Goal: Task Accomplishment & Management: Manage account settings

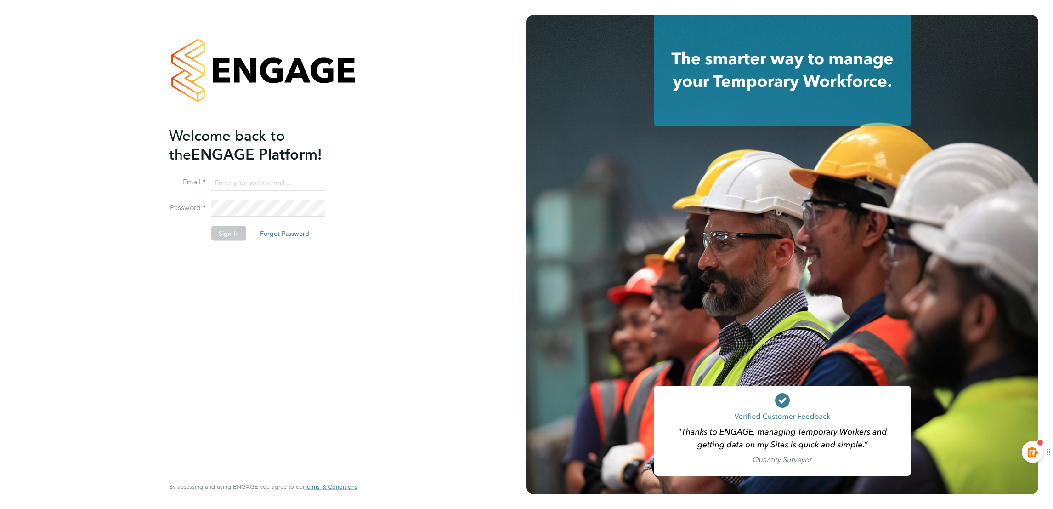
type input "kiera.troutt@buildrec.com"
click at [227, 241] on li "Sign In Forgot Password" at bounding box center [258, 238] width 179 height 24
click at [222, 234] on button "Sign In" at bounding box center [228, 233] width 35 height 15
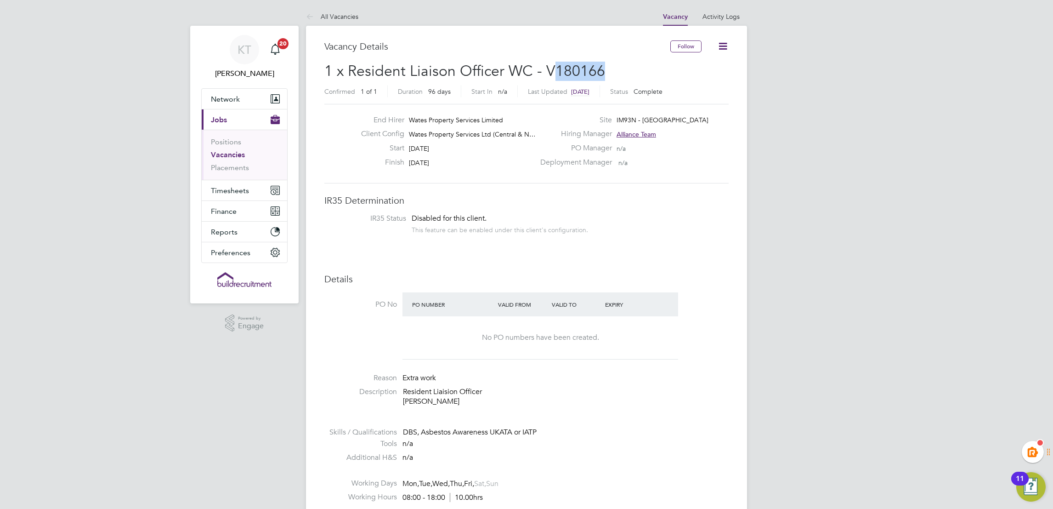
drag, startPoint x: 603, startPoint y: 67, endPoint x: 550, endPoint y: 63, distance: 52.5
click at [550, 63] on h2 "1 x Resident Liaison Officer WC - V180166 Confirmed 1 of 1 Duration 96 days Sta…" at bounding box center [526, 81] width 404 height 39
drag, startPoint x: 550, startPoint y: 63, endPoint x: 692, endPoint y: 92, distance: 144.4
click at [692, 92] on div "Confirmed 1 of 1 Duration 96 days Start In n/a Last Updated 8 days ago Status C…" at bounding box center [526, 92] width 404 height 15
drag, startPoint x: 619, startPoint y: 67, endPoint x: 539, endPoint y: 67, distance: 80.0
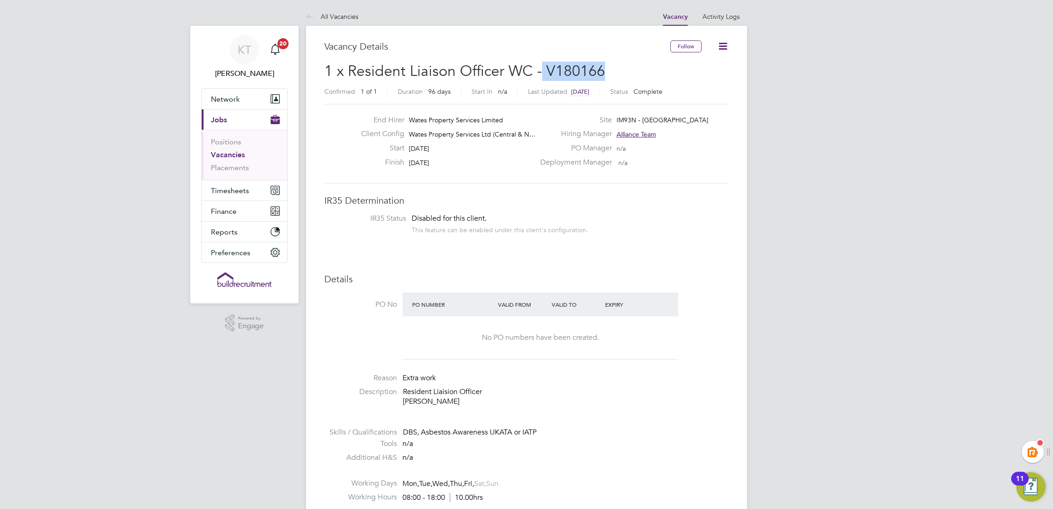
click at [539, 67] on h2 "1 x Resident Liaison Officer WC - V180166 Confirmed 1 of 1 Duration 96 days Sta…" at bounding box center [526, 81] width 404 height 39
drag, startPoint x: 539, startPoint y: 67, endPoint x: 664, endPoint y: 72, distance: 124.7
click at [664, 72] on h2 "1 x Resident Liaison Officer WC - V180166 Confirmed 1 of 1 Duration 96 days Sta…" at bounding box center [526, 81] width 404 height 39
click at [620, 67] on h2 "1 x Resident Liaison Officer WC - V180166 Confirmed 1 of 1 Duration 96 days Sta…" at bounding box center [526, 81] width 404 height 39
drag, startPoint x: 603, startPoint y: 69, endPoint x: 545, endPoint y: 67, distance: 58.4
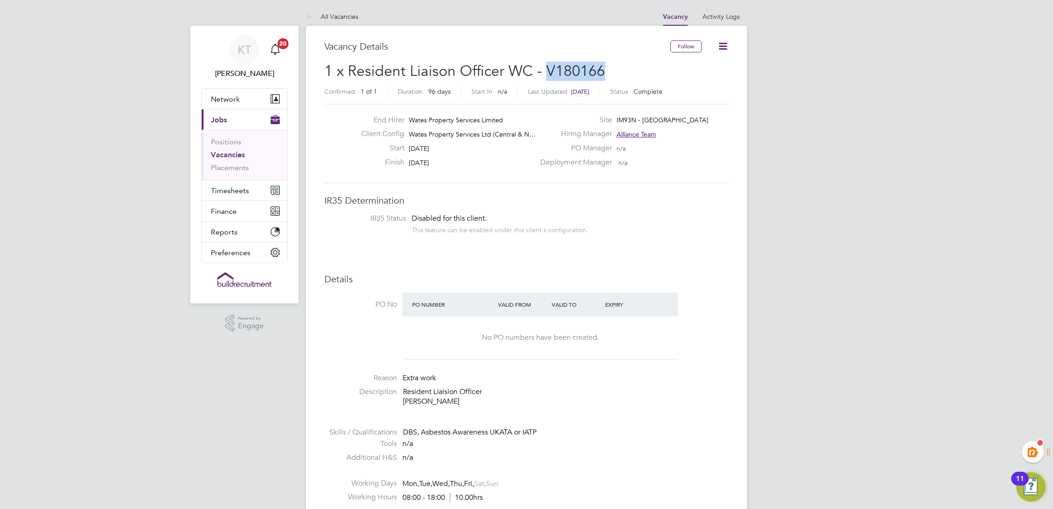
click at [545, 67] on h2 "1 x Resident Liaison Officer WC - V180166 Confirmed 1 of 1 Duration 96 days Sta…" at bounding box center [526, 81] width 404 height 39
copy span "V180166"
click at [228, 155] on link "Vacancies" at bounding box center [228, 154] width 34 height 9
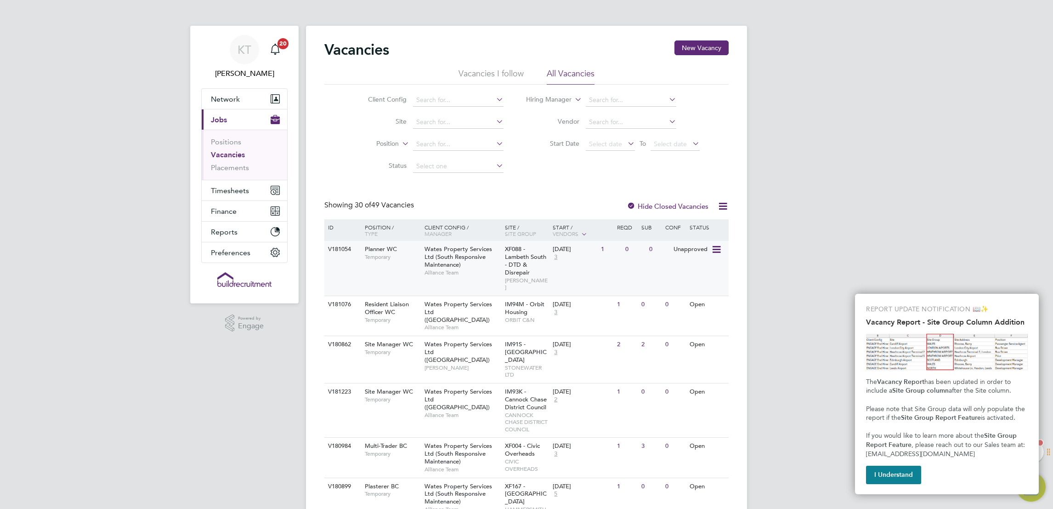
click at [338, 265] on div "V181054 Planner WC Temporary Wates Property Services Ltd (South Responsive Main…" at bounding box center [526, 268] width 404 height 55
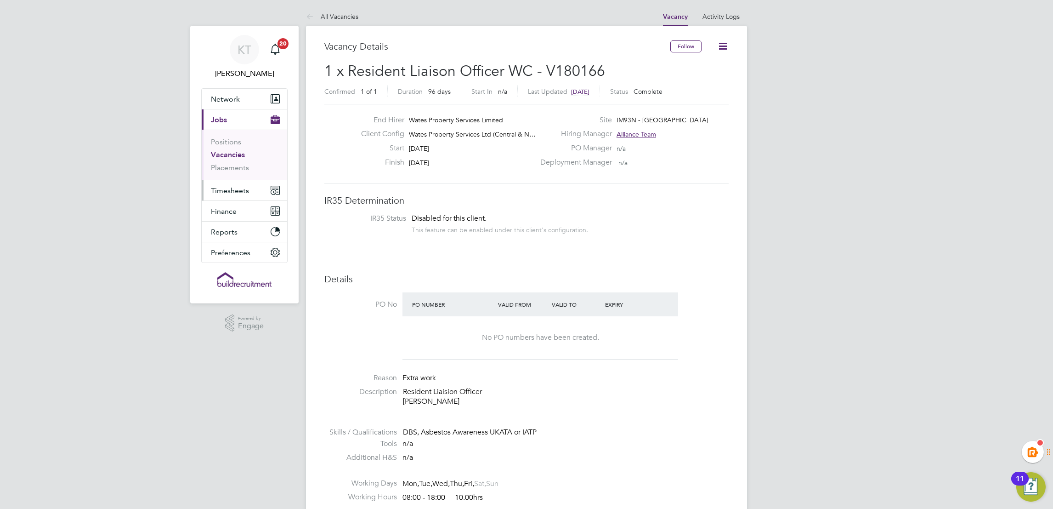
click at [228, 192] on span "Timesheets" at bounding box center [230, 190] width 38 height 9
click at [233, 96] on span "Network" at bounding box center [225, 99] width 29 height 9
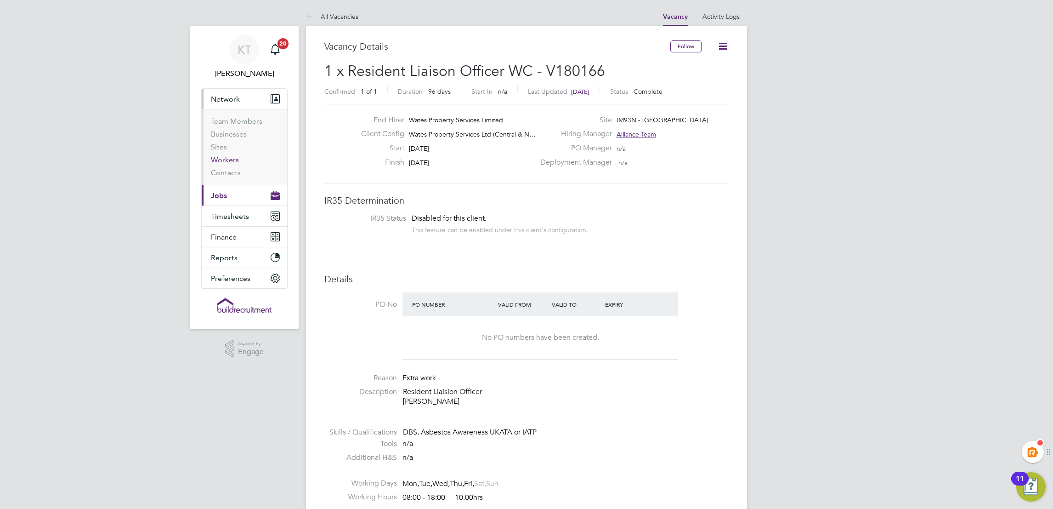
click at [234, 160] on link "Workers" at bounding box center [225, 159] width 28 height 9
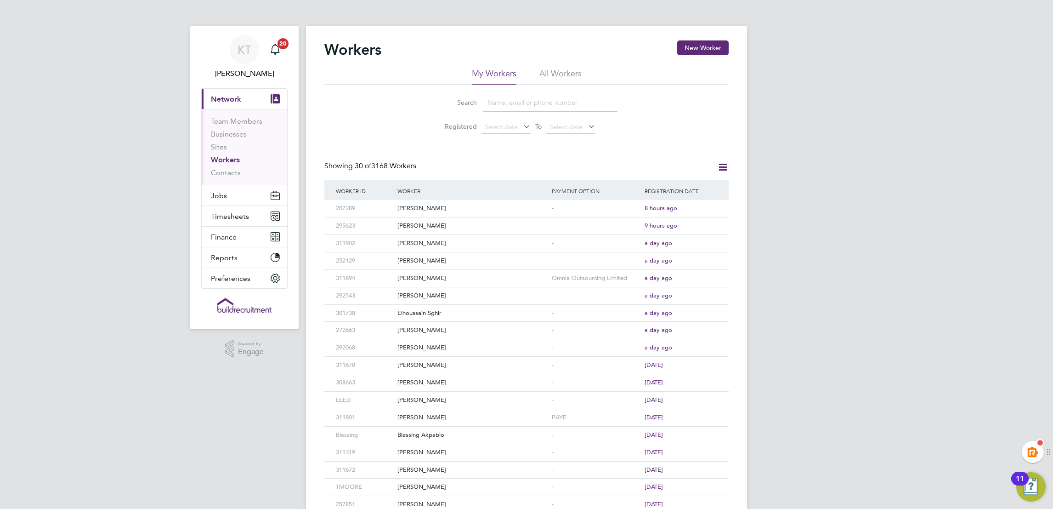
click at [529, 104] on input at bounding box center [551, 103] width 134 height 18
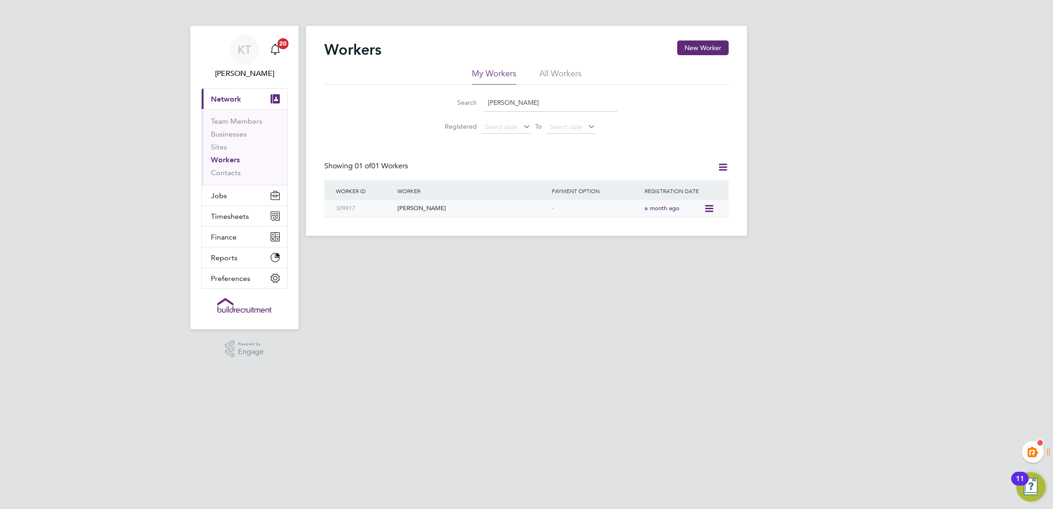
type input "mark campbell"
click at [706, 208] on icon at bounding box center [708, 208] width 9 height 11
click at [520, 210] on div "Mark Campbell" at bounding box center [472, 208] width 154 height 17
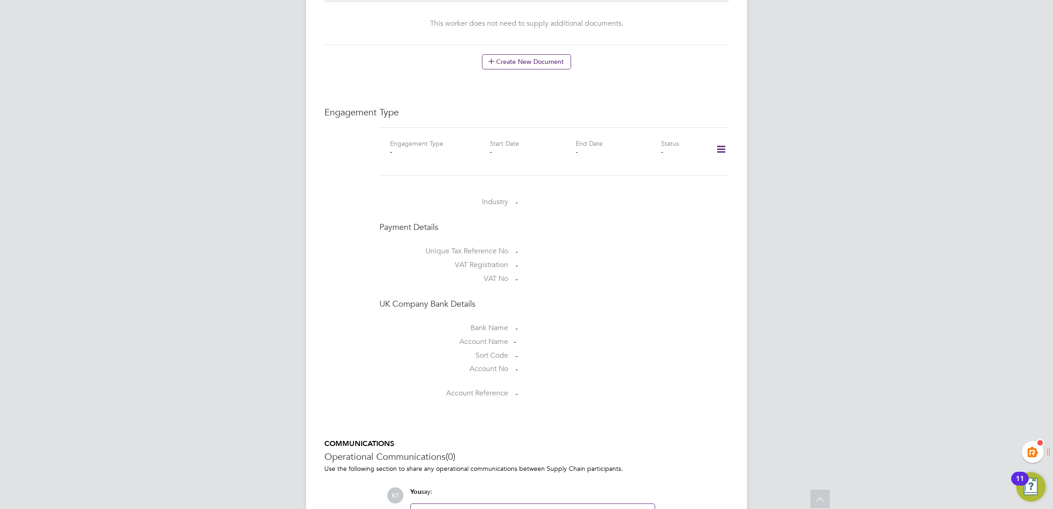
scroll to position [577, 0]
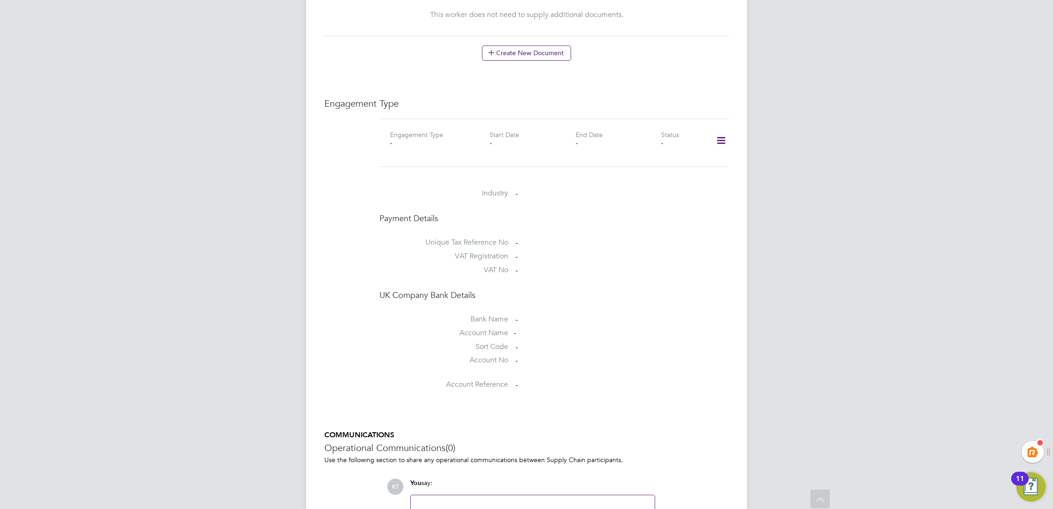
click at [720, 130] on icon at bounding box center [721, 140] width 16 height 21
click at [635, 160] on li "Add Engagement Type" at bounding box center [674, 161] width 104 height 13
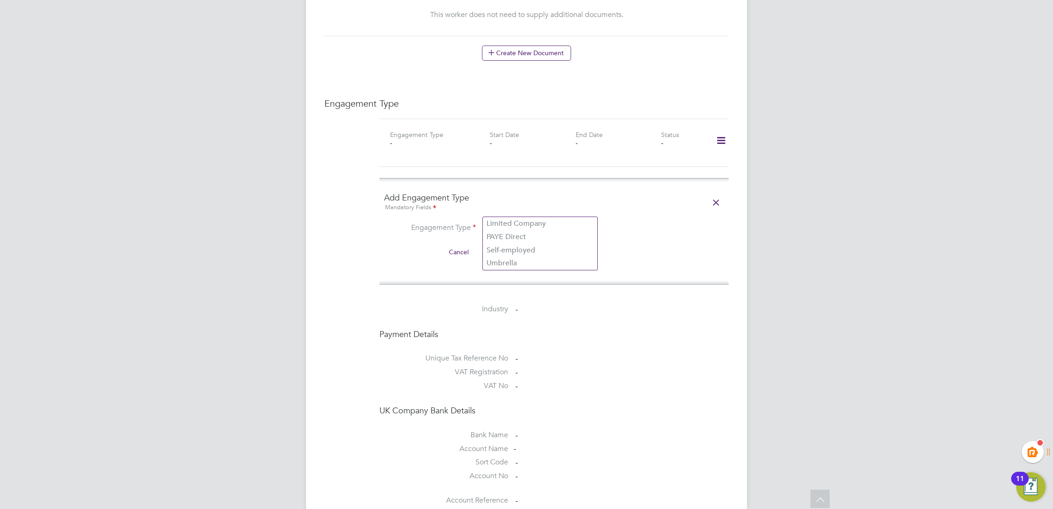
click at [504, 222] on input at bounding box center [541, 228] width 114 height 13
click at [512, 257] on li "Umbrella" at bounding box center [540, 262] width 114 height 13
type input "Umbrella"
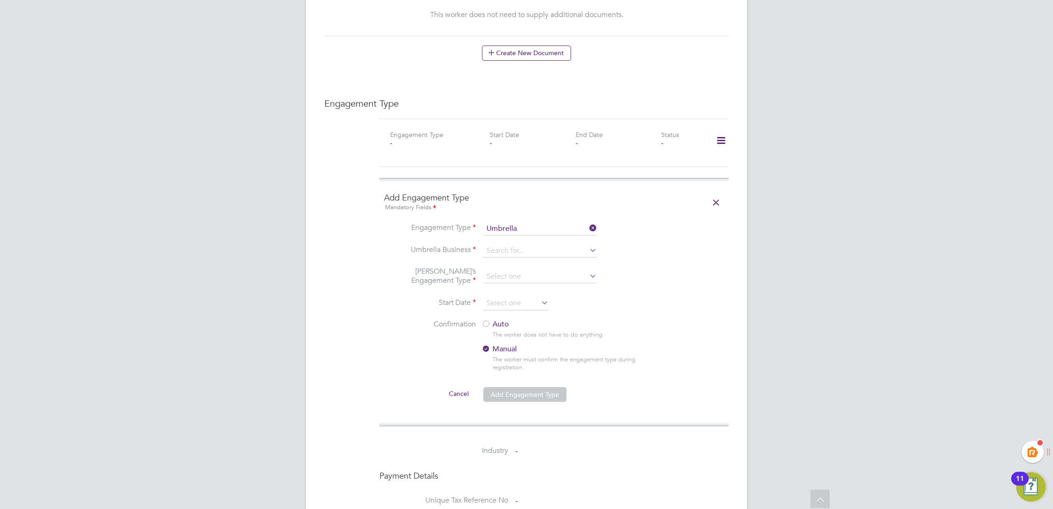
click at [512, 257] on li "Umbrella" at bounding box center [540, 262] width 114 height 13
click at [508, 245] on input at bounding box center [541, 251] width 114 height 13
click at [537, 242] on li "Omnia Outsourcing Limited" at bounding box center [540, 245] width 114 height 13
type input "Omnia Outsourcing Limited"
click at [518, 270] on input at bounding box center [541, 276] width 114 height 13
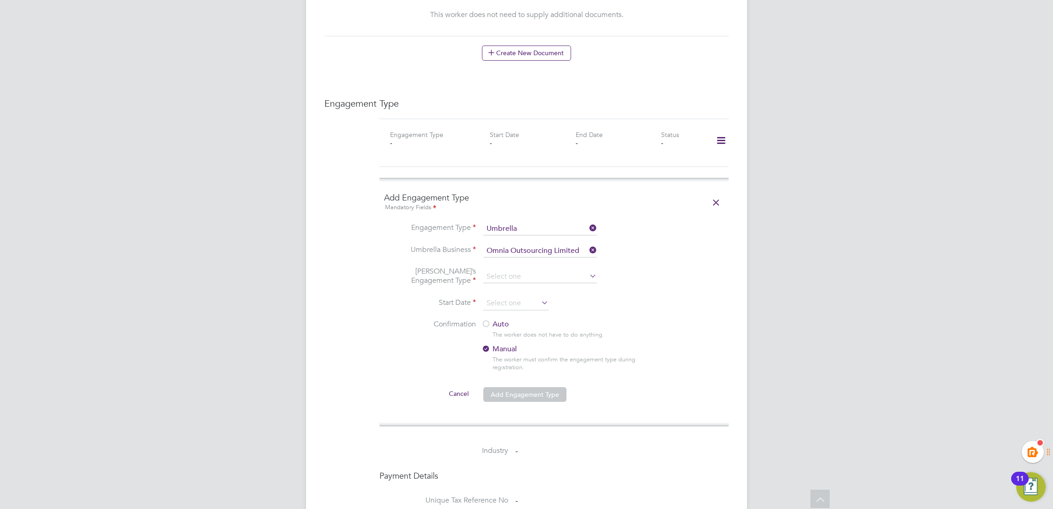
click at [510, 281] on li "CIS Self-employed" at bounding box center [540, 285] width 114 height 13
type input "CIS Self-employed"
click at [518, 296] on input at bounding box center [516, 303] width 65 height 14
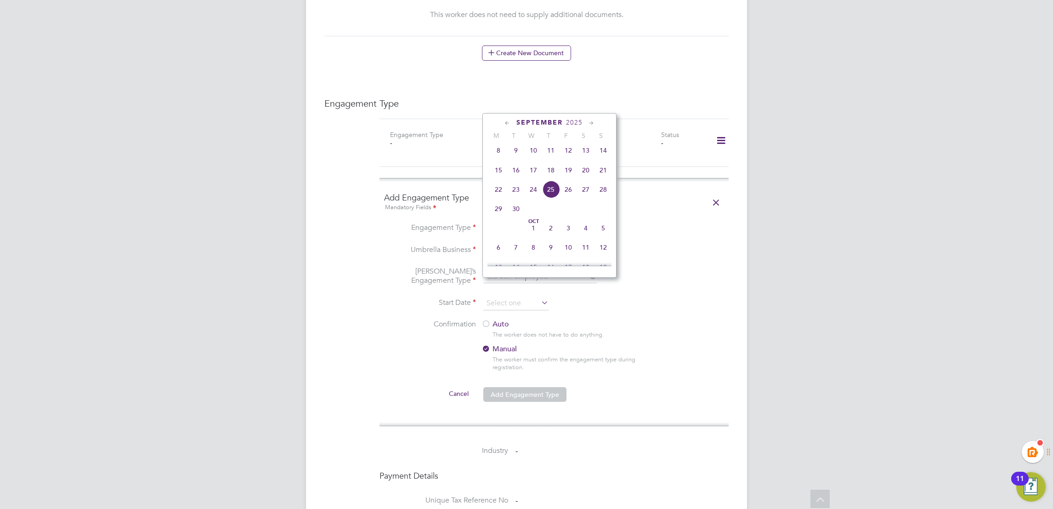
click at [498, 152] on span "8" at bounding box center [498, 150] width 17 height 17
type input "08 Sep 2025"
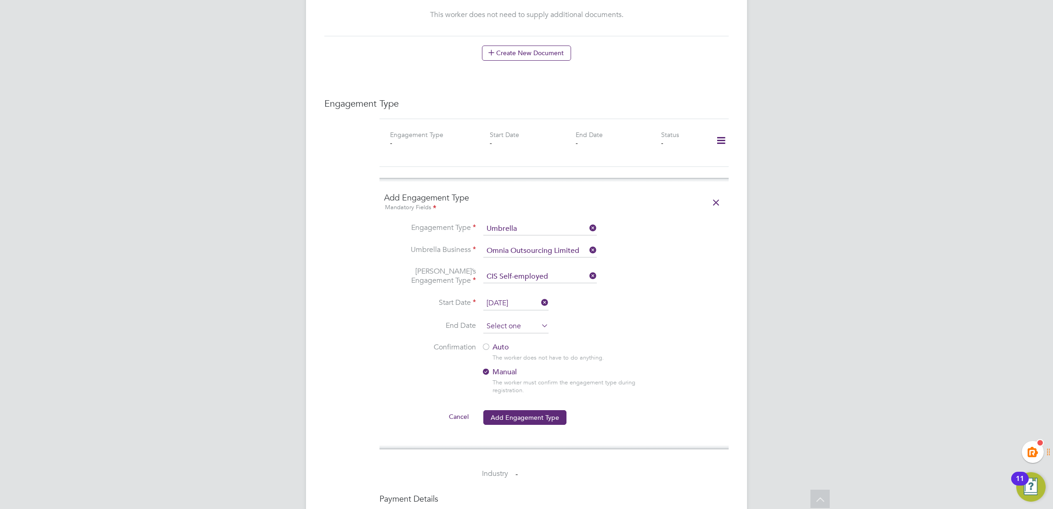
click at [520, 319] on input at bounding box center [516, 326] width 65 height 14
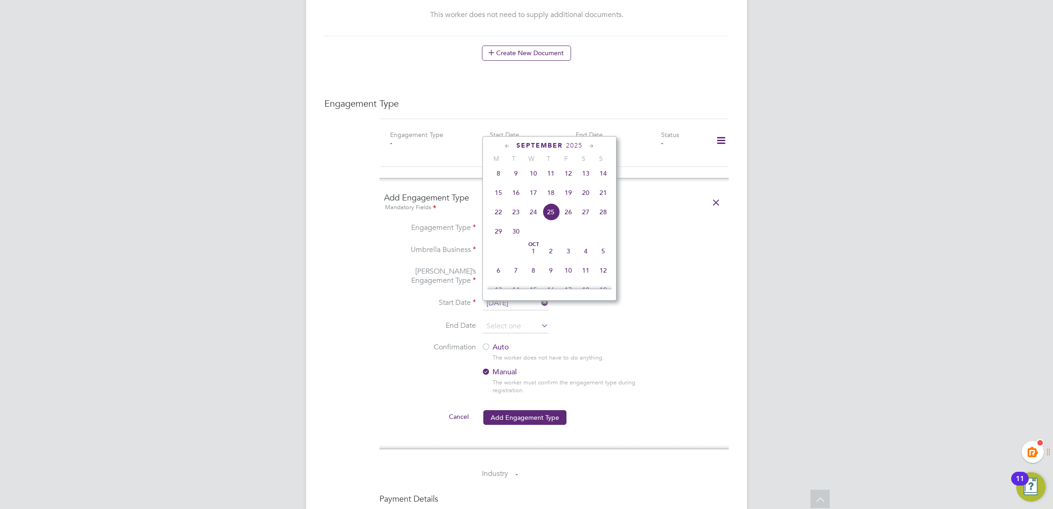
click at [493, 342] on label "Auto" at bounding box center [564, 347] width 165 height 10
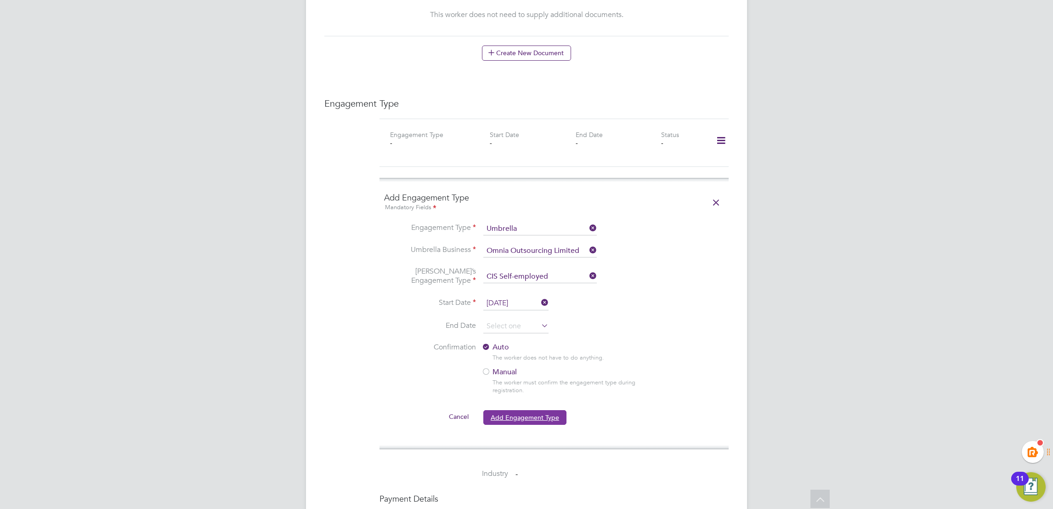
click at [533, 410] on button "Add Engagement Type" at bounding box center [525, 417] width 83 height 15
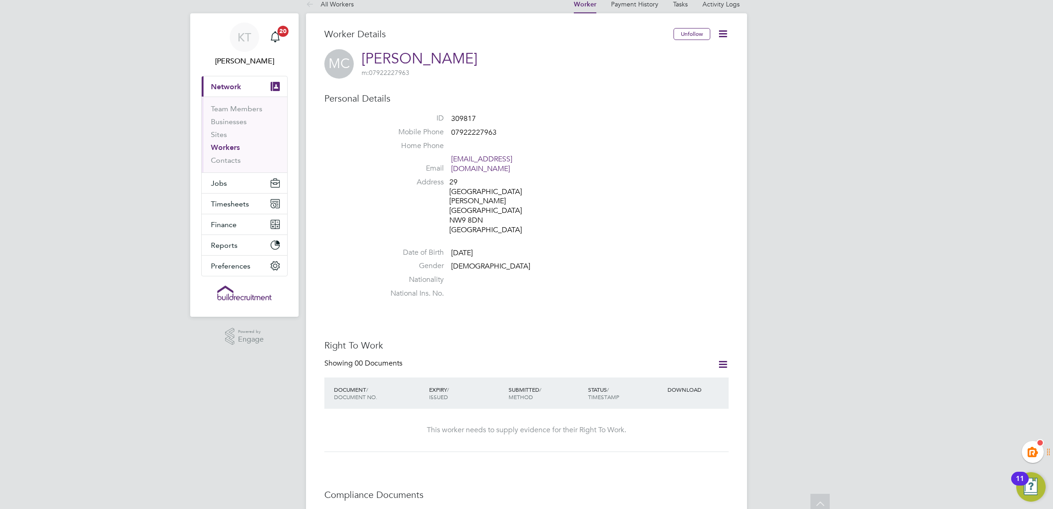
scroll to position [0, 0]
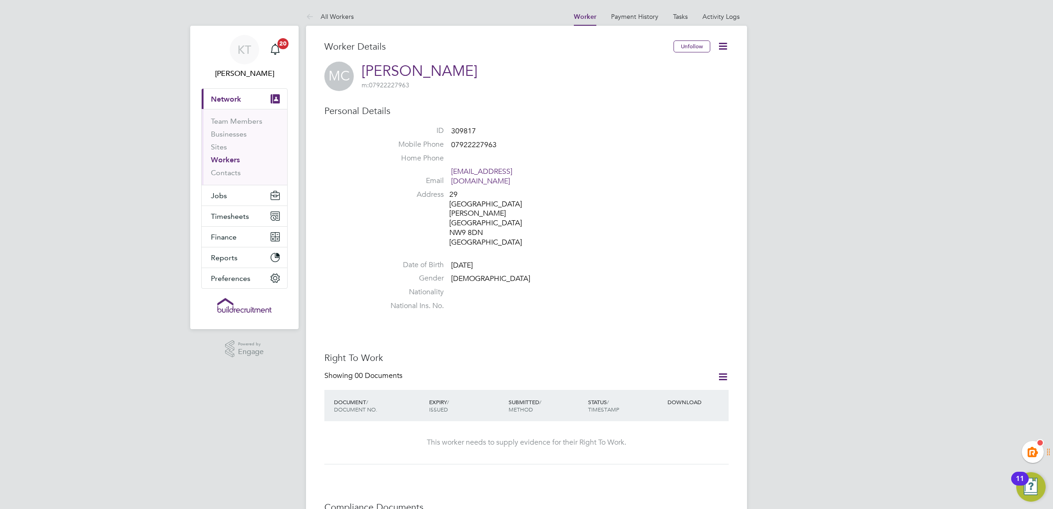
click at [220, 162] on link "Workers" at bounding box center [225, 159] width 29 height 9
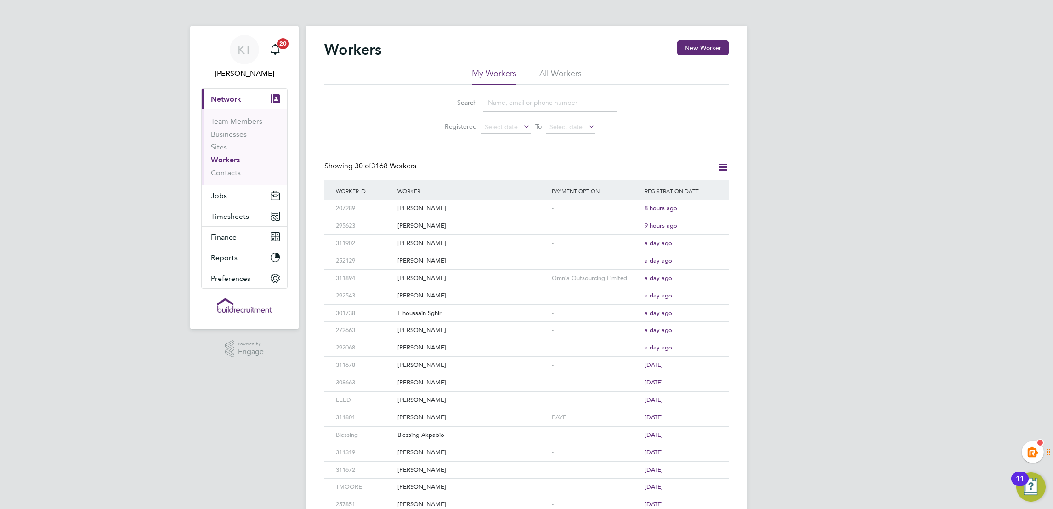
click at [539, 108] on input at bounding box center [551, 103] width 134 height 18
click at [556, 74] on li "All Workers" at bounding box center [561, 76] width 42 height 17
click at [504, 110] on input at bounding box center [551, 103] width 134 height 18
type input "simon rid"
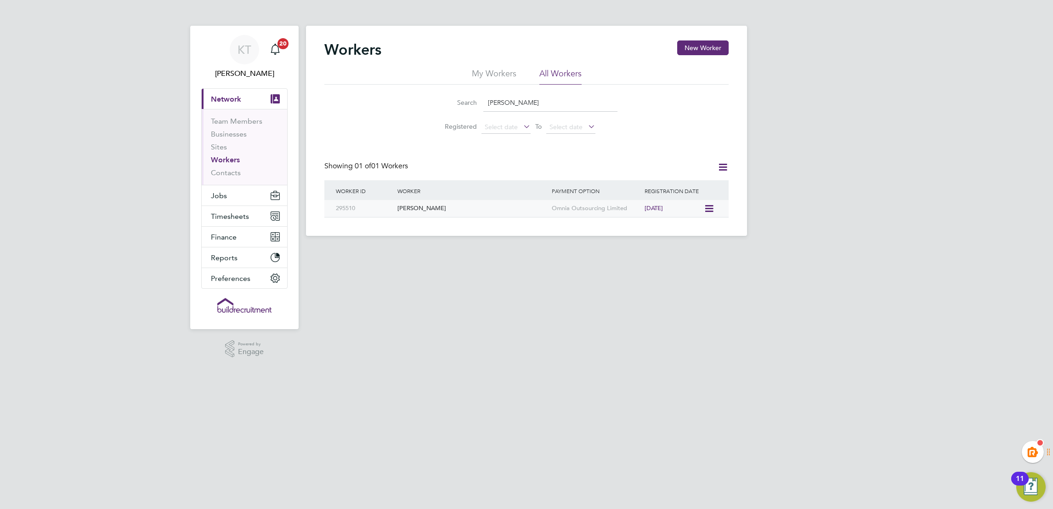
click at [707, 208] on icon at bounding box center [708, 208] width 9 height 11
click at [528, 216] on div "[PERSON_NAME]" at bounding box center [472, 208] width 154 height 17
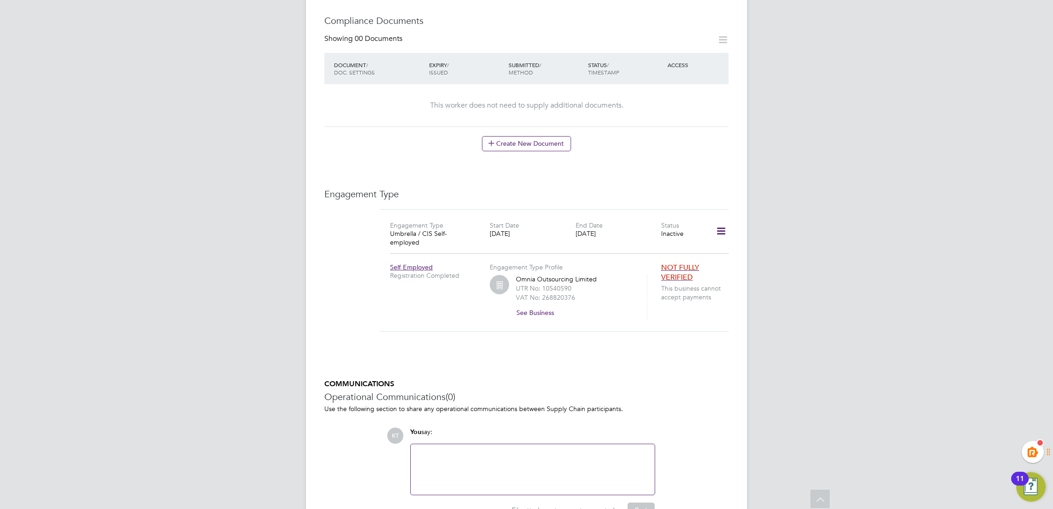
scroll to position [442, 0]
click at [722, 225] on icon at bounding box center [721, 229] width 16 height 21
click at [664, 243] on li "Edit Engagement Type" at bounding box center [672, 247] width 105 height 13
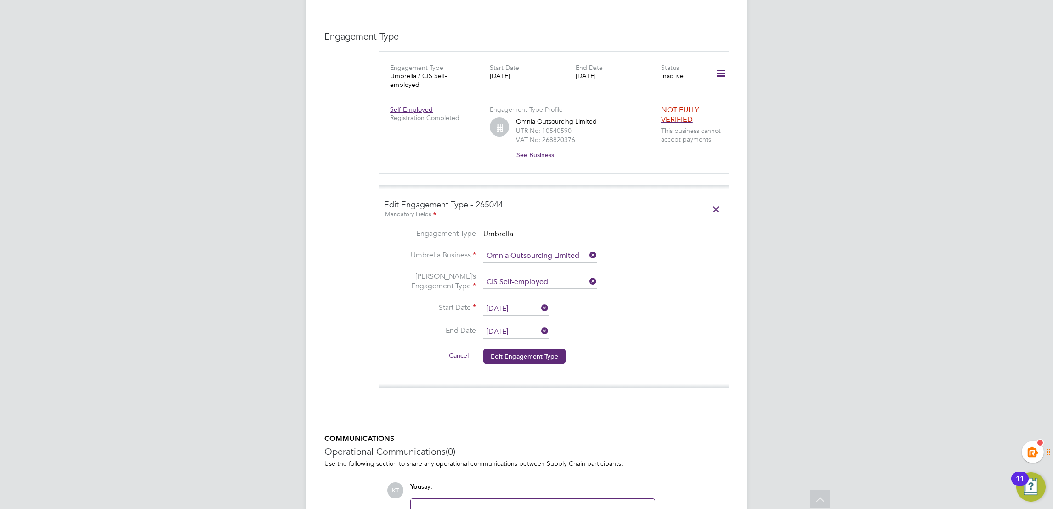
scroll to position [601, 0]
click at [540, 322] on icon at bounding box center [540, 328] width 0 height 13
click at [520, 346] on button "Edit Engagement Type" at bounding box center [525, 353] width 82 height 15
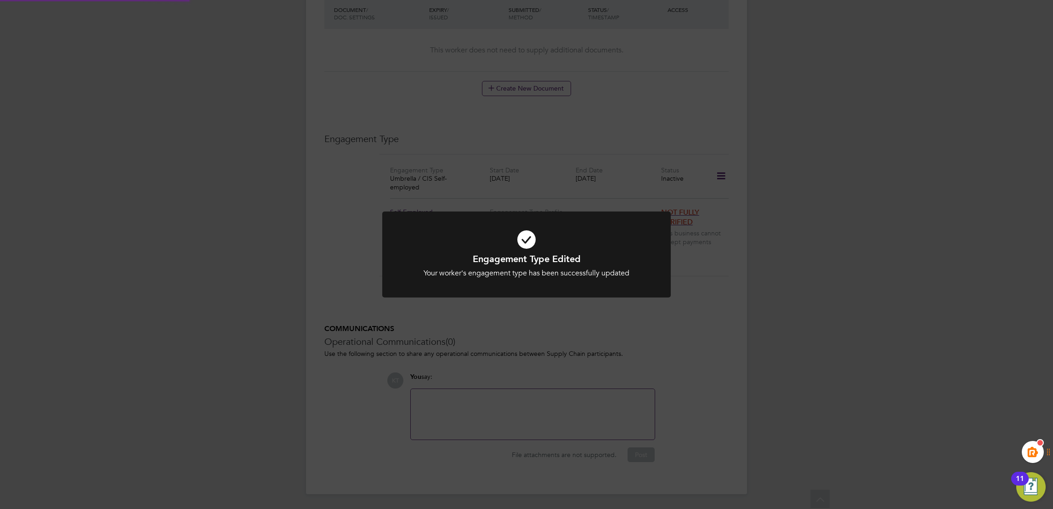
scroll to position [481, 0]
click at [649, 318] on div "Engagement Type Edited Your worker's engagement type has been successfully upda…" at bounding box center [526, 254] width 1053 height 509
